Goal: Task Accomplishment & Management: Manage account settings

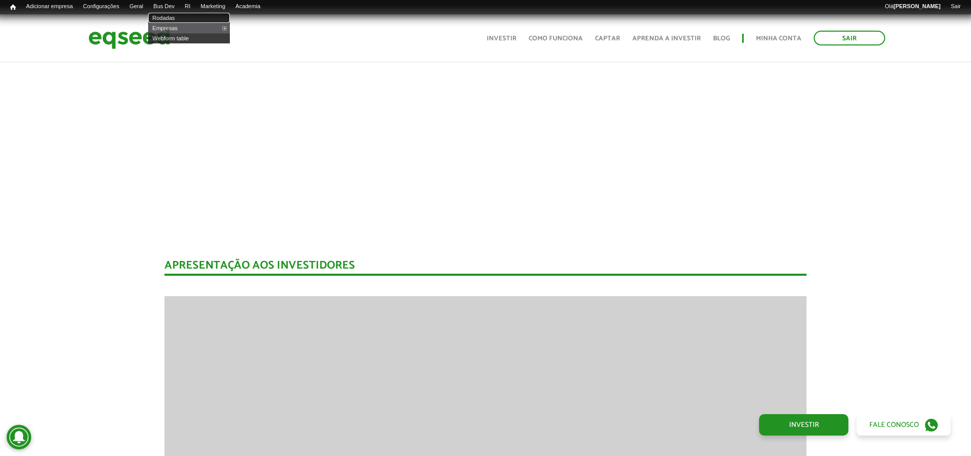
click at [177, 15] on link "Rodadas" at bounding box center [189, 18] width 82 height 10
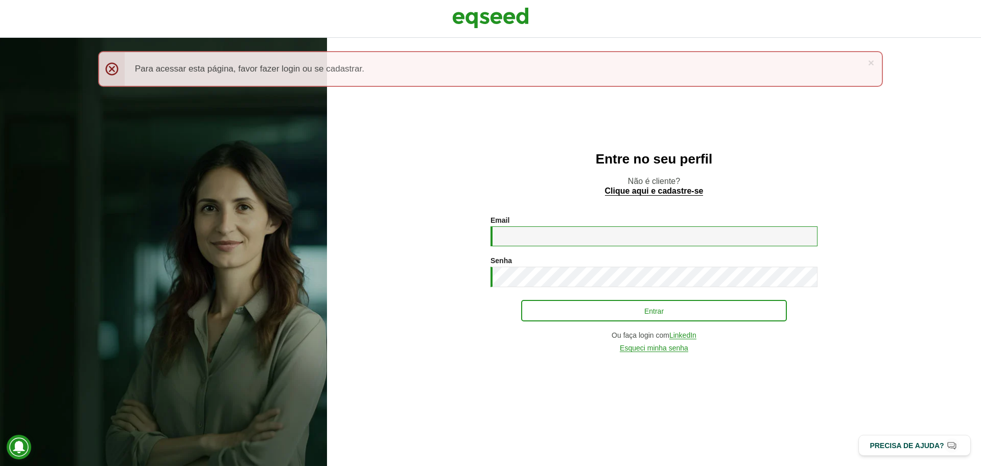
type input "**********"
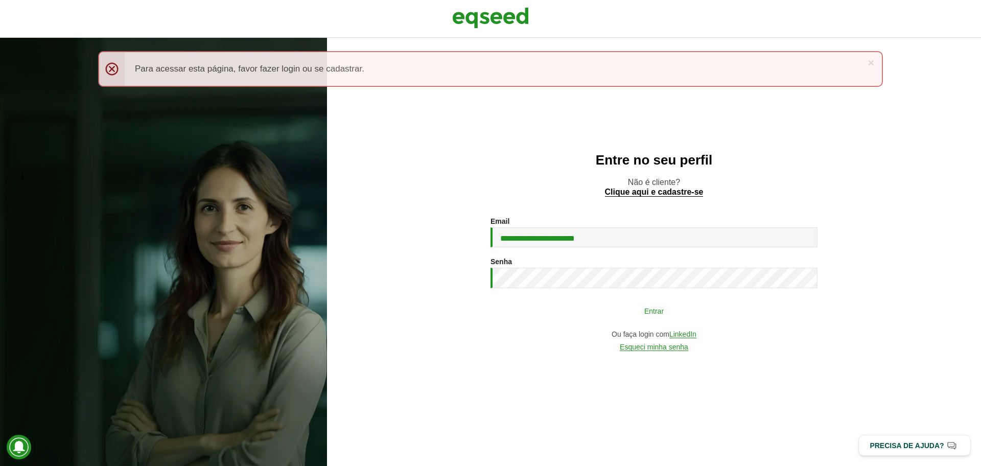
click at [532, 306] on button "Entrar" at bounding box center [654, 310] width 266 height 19
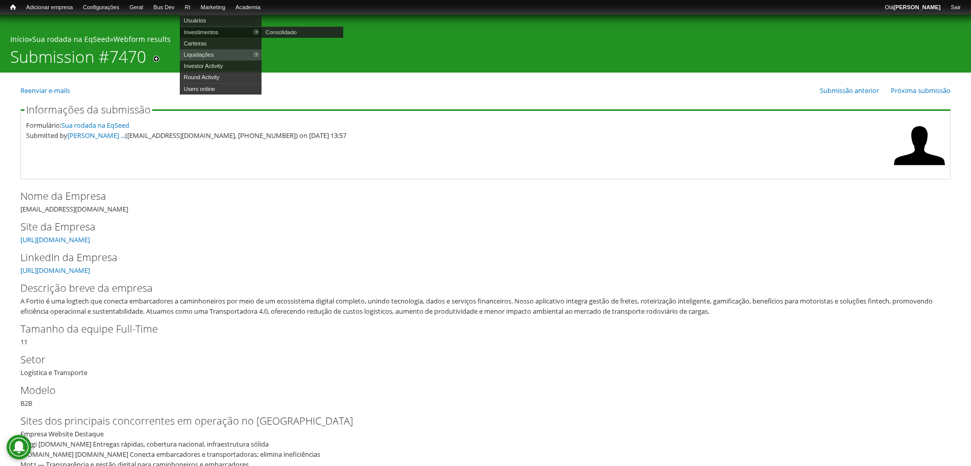
click at [206, 30] on link "Investimentos" at bounding box center [221, 32] width 82 height 11
